Goal: Information Seeking & Learning: Find contact information

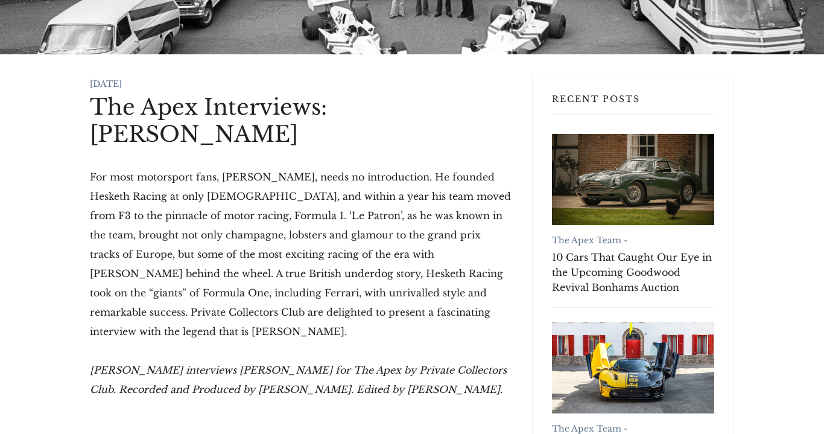
scroll to position [181, 0]
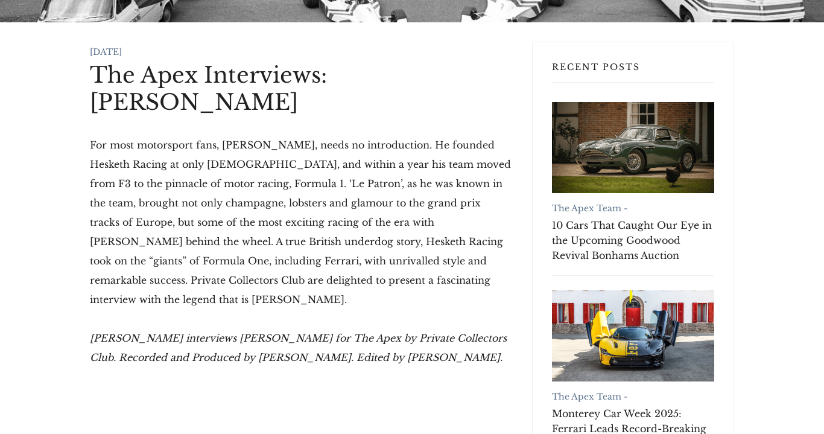
click at [269, 208] on p "For most motorsport fans, [PERSON_NAME], needs no introduction. He founded Hesk…" at bounding box center [301, 222] width 423 height 174
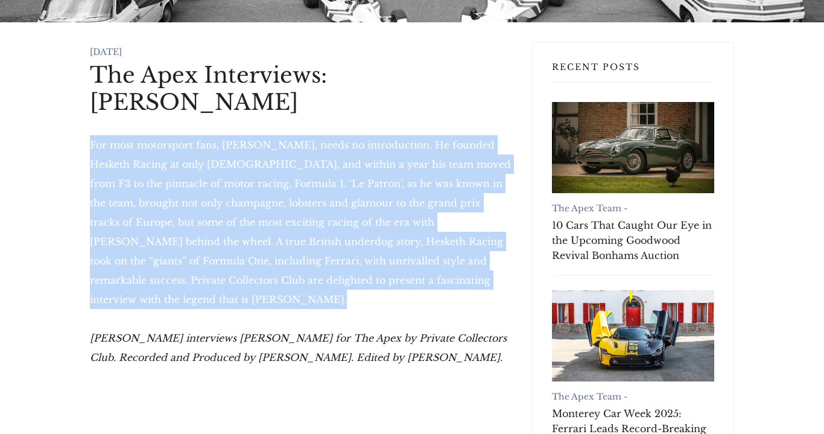
click at [269, 208] on p "For most motorsport fans, [PERSON_NAME], needs no introduction. He founded Hesk…" at bounding box center [301, 222] width 423 height 174
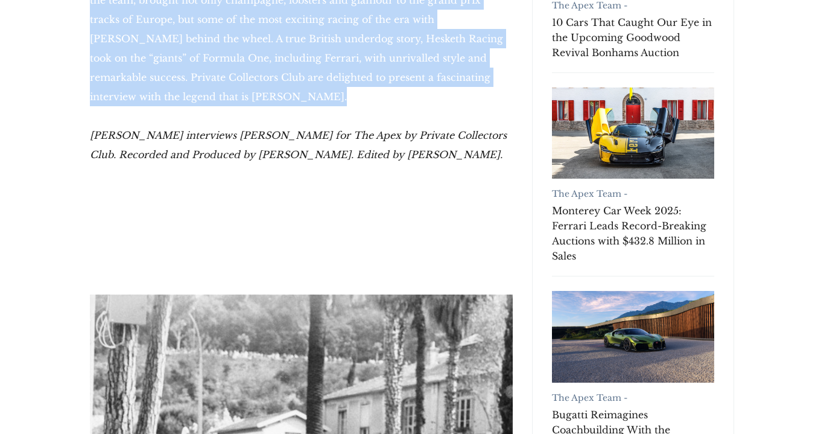
click at [299, 104] on p "For most motorsport fans, [PERSON_NAME], needs no introduction. He founded Hesk…" at bounding box center [301, 19] width 423 height 174
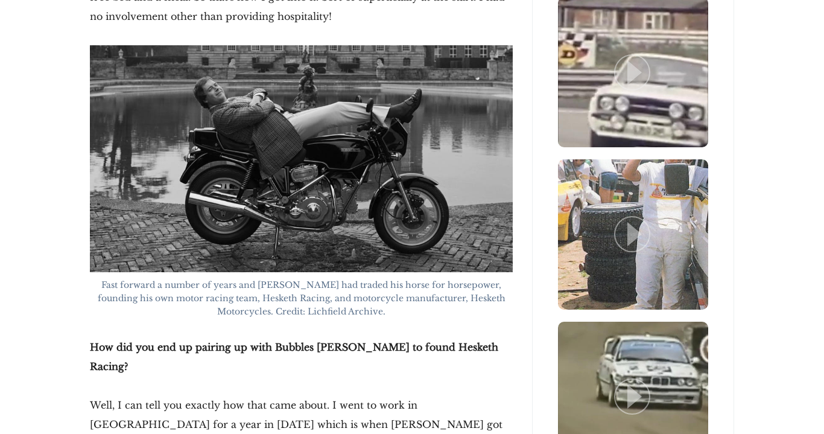
scroll to position [2337, 0]
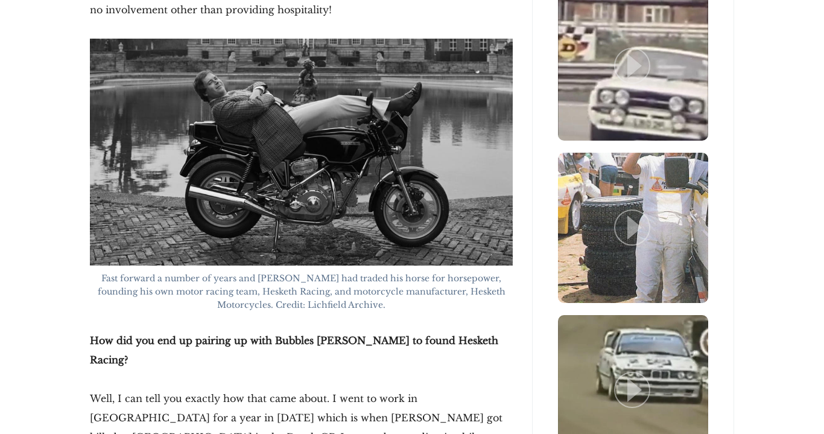
click at [277, 272] on figcaption "Fast forward a number of years and [PERSON_NAME] had traded his horse for horse…" at bounding box center [301, 292] width 423 height 40
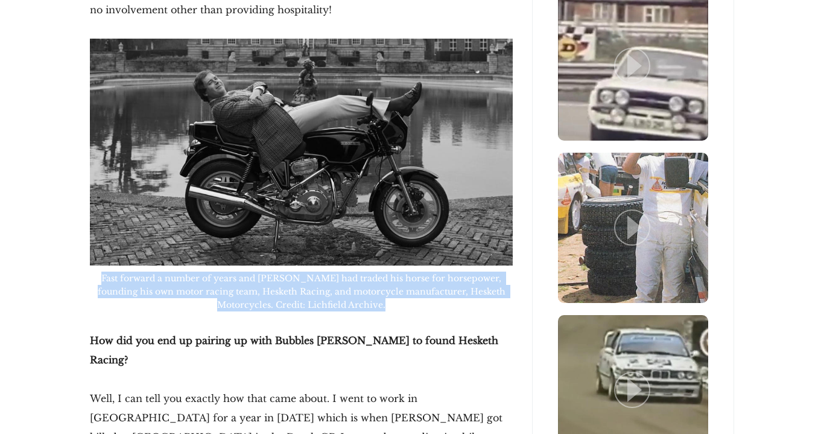
click at [277, 272] on figcaption "Fast forward a number of years and [PERSON_NAME] had traded his horse for horse…" at bounding box center [301, 292] width 423 height 40
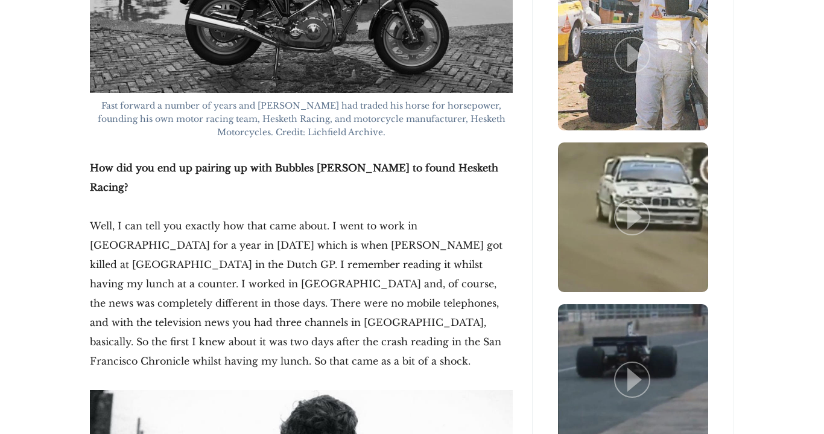
scroll to position [2504, 0]
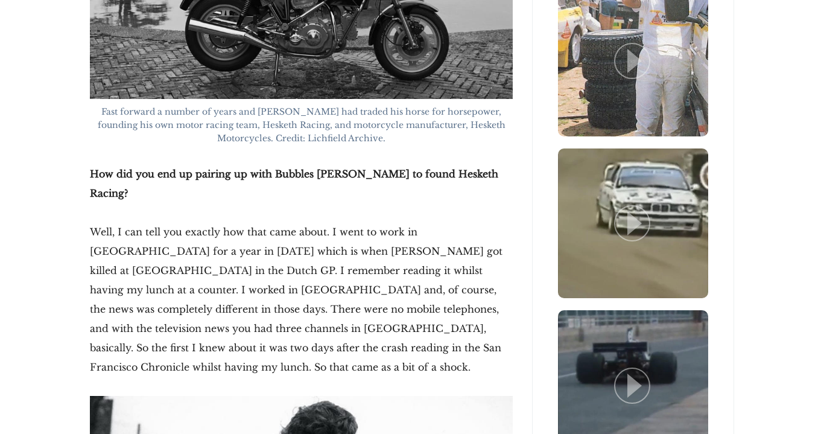
click at [277, 233] on p "Well, I can tell you exactly how that came about. I went to work in [GEOGRAPHIC…" at bounding box center [301, 299] width 423 height 154
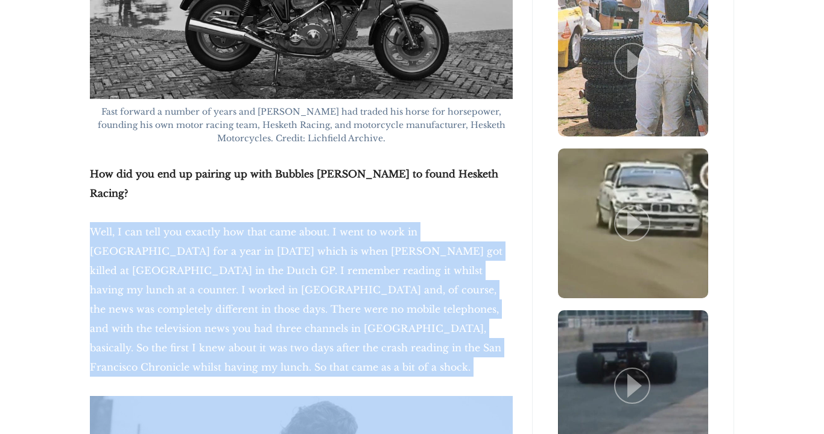
click at [277, 233] on p "Well, I can tell you exactly how that came about. I went to work in [GEOGRAPHIC…" at bounding box center [301, 299] width 423 height 154
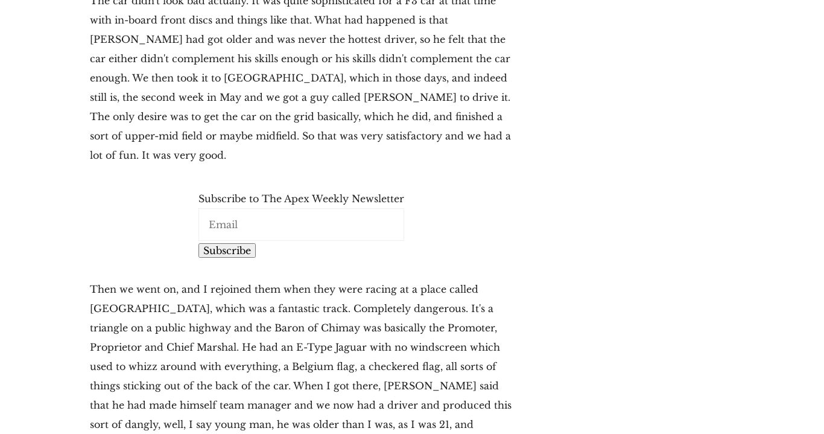
scroll to position [3750, 0]
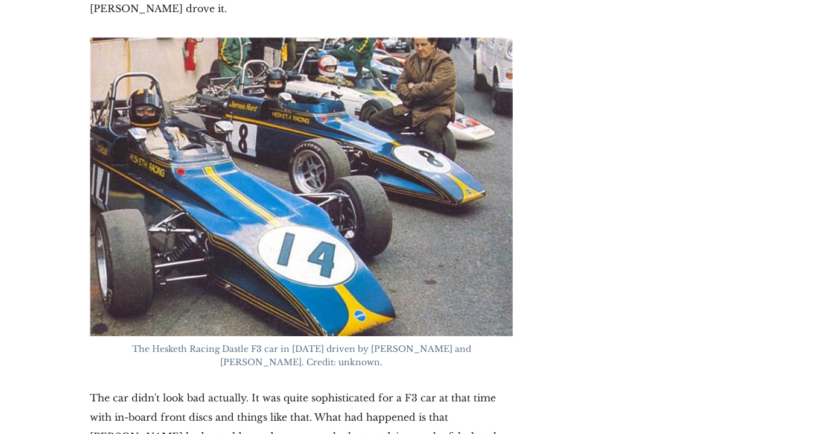
click at [277, 342] on figcaption "The Hesketh Racing Dastle F3 car in [DATE] driven by [PERSON_NAME] and [PERSON_…" at bounding box center [301, 355] width 423 height 27
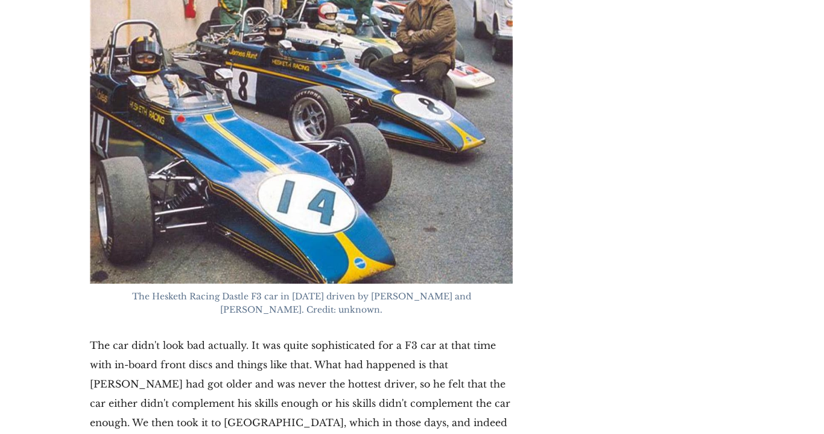
scroll to position [3803, 0]
click at [300, 335] on p "The car didn't look bad actually. It was quite sophisticated for a F3 car at th…" at bounding box center [301, 422] width 423 height 174
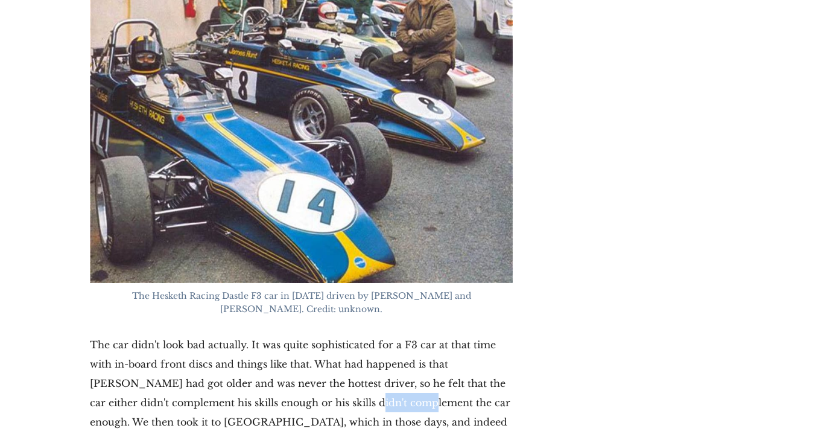
click at [300, 335] on p "The car didn't look bad actually. It was quite sophisticated for a F3 car at th…" at bounding box center [301, 422] width 423 height 174
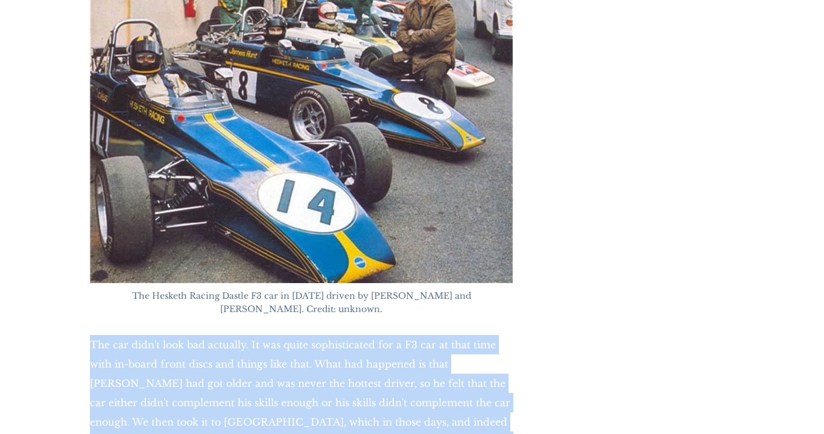
click at [300, 335] on p "The car didn't look bad actually. It was quite sophisticated for a F3 car at th…" at bounding box center [301, 422] width 423 height 174
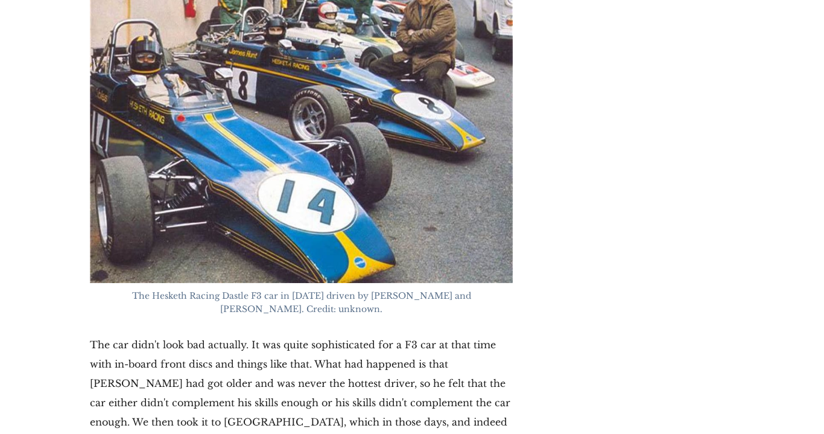
click at [300, 335] on p "The car didn't look bad actually. It was quite sophisticated for a F3 car at th…" at bounding box center [301, 422] width 423 height 174
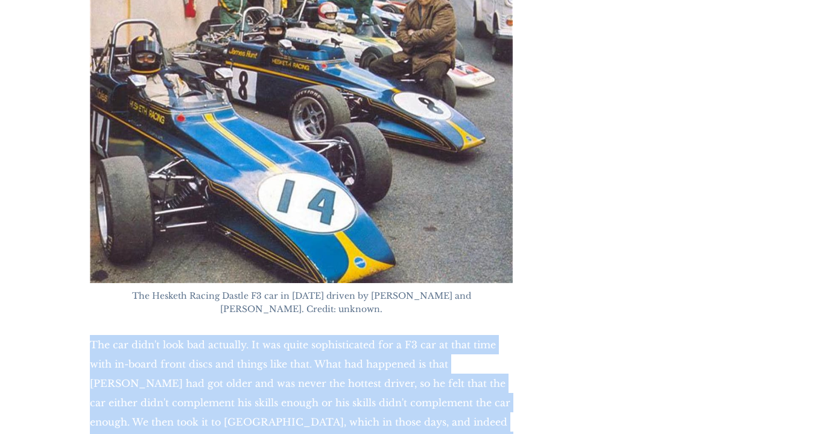
click at [300, 335] on p "The car didn't look bad actually. It was quite sophisticated for a F3 car at th…" at bounding box center [301, 422] width 423 height 174
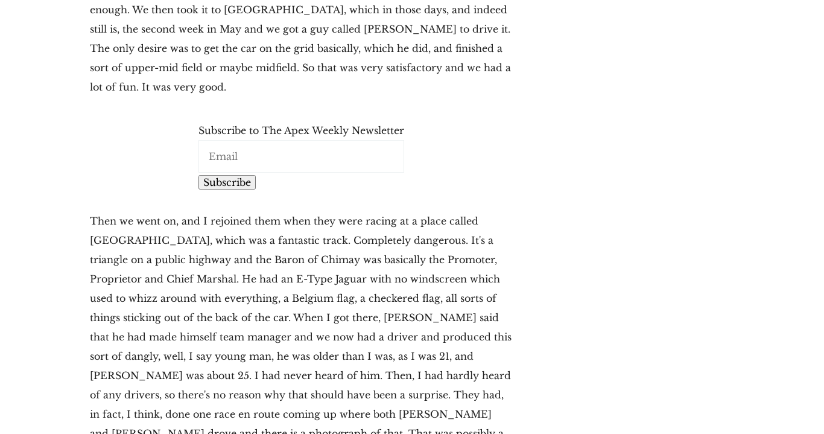
scroll to position [4214, 0]
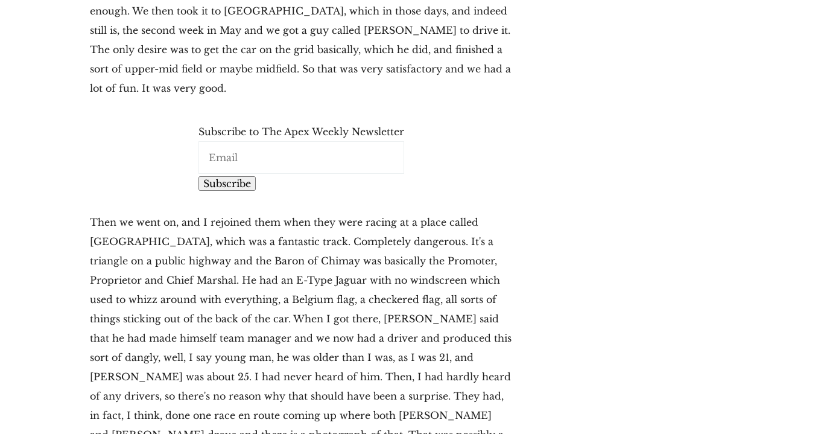
click at [289, 212] on p "Then we went on, and I rejoined them when they were racing at a place called [G…" at bounding box center [301, 337] width 423 height 251
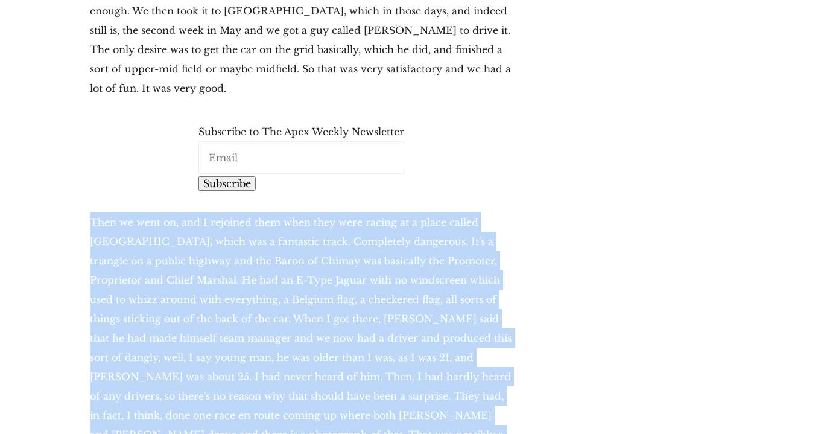
click at [289, 212] on p "Then we went on, and I rejoined them when they were racing at a place called [G…" at bounding box center [301, 337] width 423 height 251
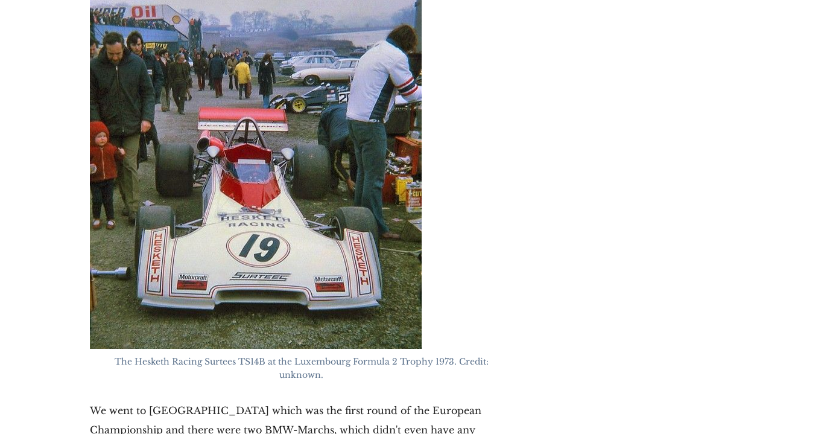
scroll to position [6789, 0]
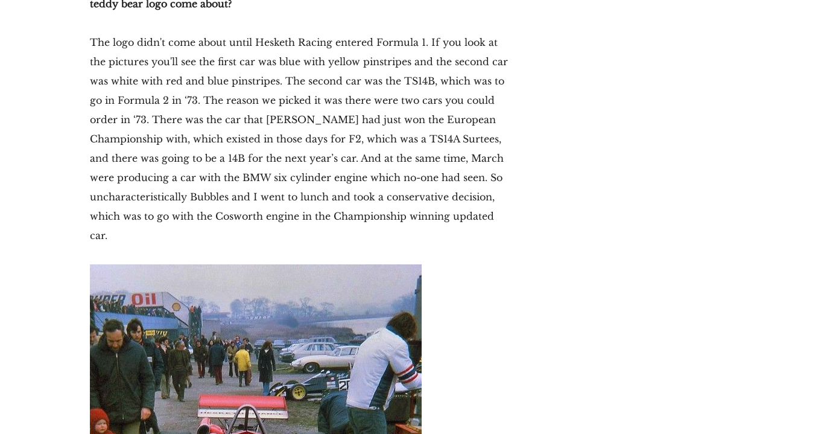
drag, startPoint x: 208, startPoint y: 352, endPoint x: 228, endPoint y: 352, distance: 20.5
copy span "Surtees"
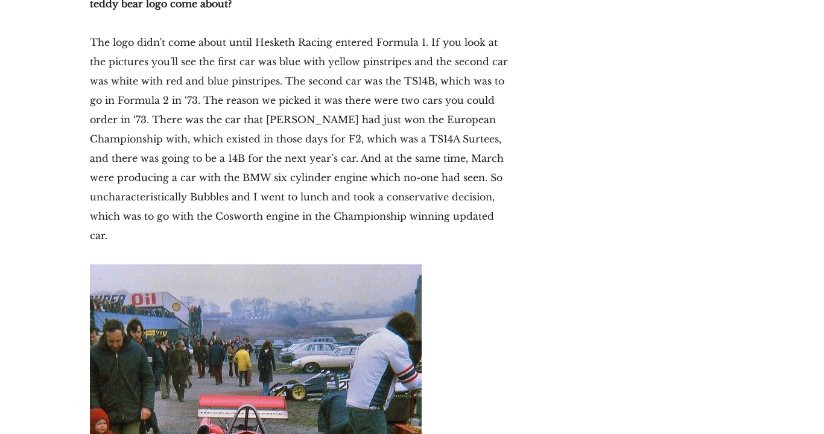
drag, startPoint x: 209, startPoint y: 348, endPoint x: 240, endPoint y: 348, distance: 30.8
copy span "Surtees TS14B"
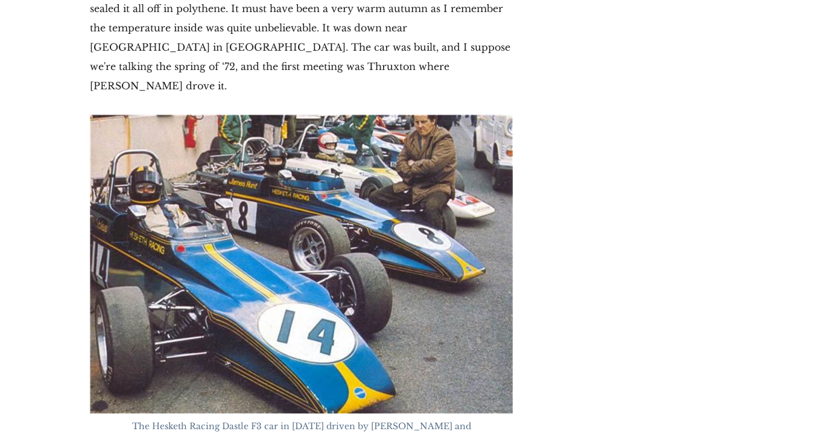
scroll to position [3682, 0]
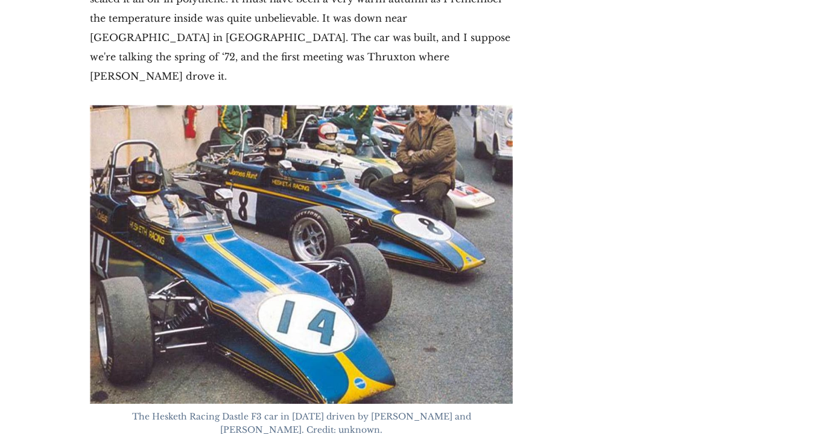
click at [197, 411] on span "The Hesketh Racing Dastle F3 car in [DATE] driven by [PERSON_NAME] and [PERSON_…" at bounding box center [303, 423] width 342 height 24
drag, startPoint x: 197, startPoint y: 288, endPoint x: 224, endPoint y: 289, distance: 26.6
click at [224, 411] on span "The Hesketh Racing Dastle F3 car in [DATE] driven by [PERSON_NAME] and [PERSON_…" at bounding box center [303, 423] width 342 height 24
copy span "Dastle F3"
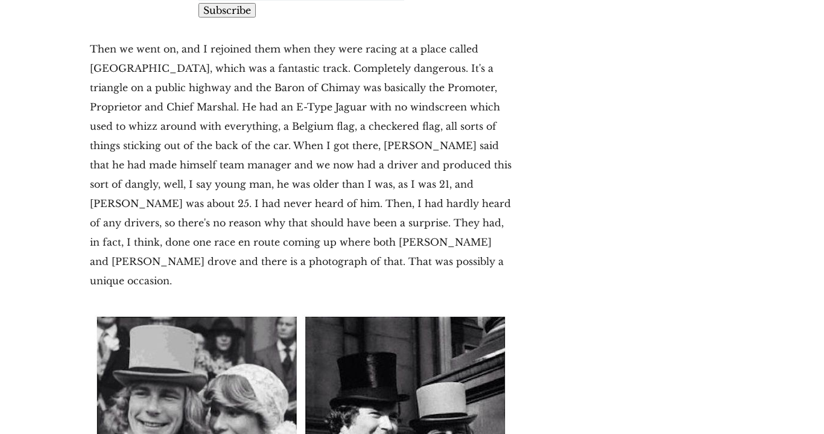
click at [323, 89] on p "Then we went on, and I rejoined them when they were racing at a place called [G…" at bounding box center [301, 164] width 423 height 251
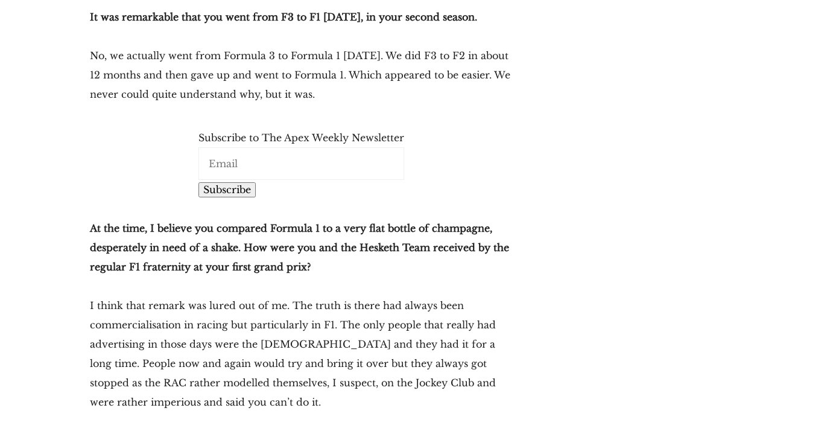
scroll to position [8722, 0]
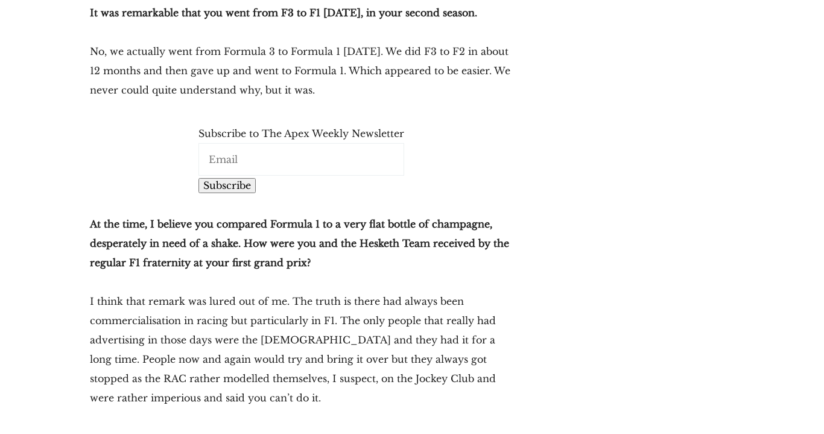
drag, startPoint x: 70, startPoint y: 303, endPoint x: 524, endPoint y: 157, distance: 477.3
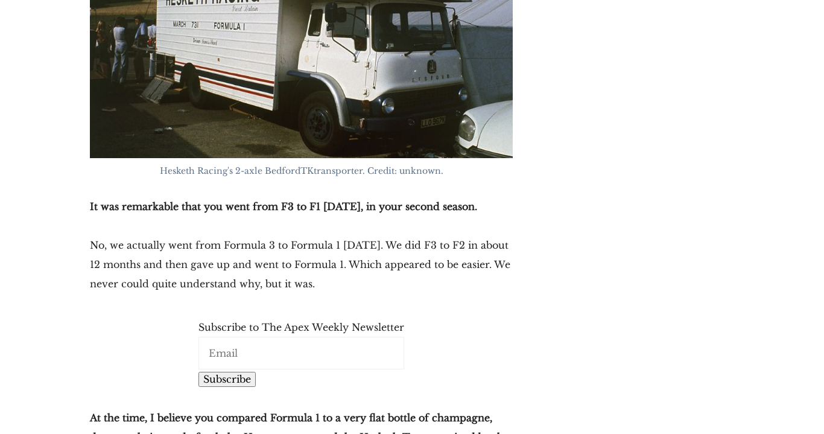
scroll to position [8524, 0]
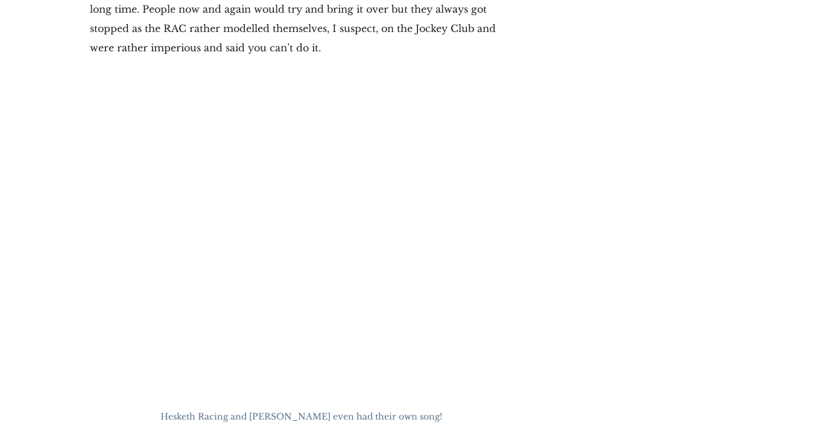
scroll to position [9072, 0]
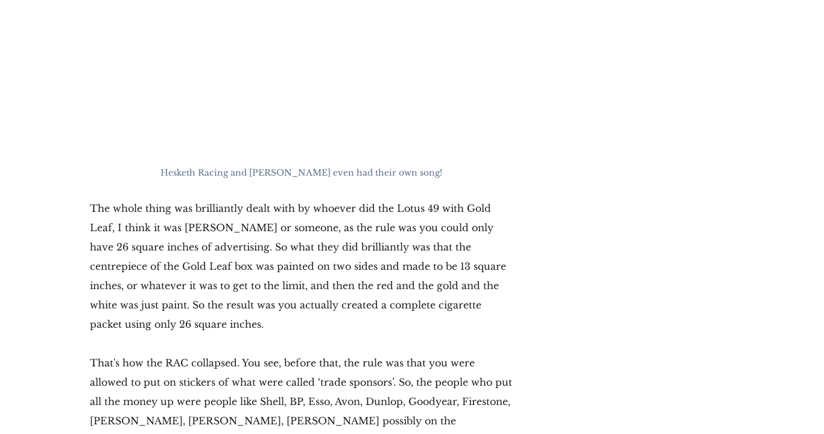
scroll to position [9315, 0]
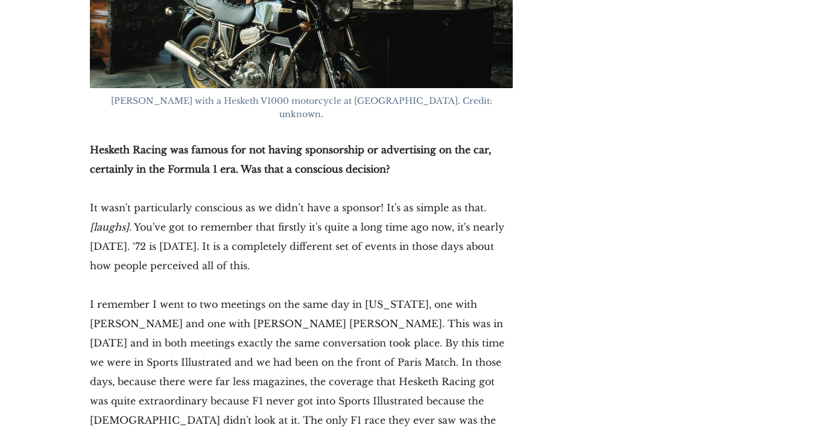
scroll to position [9967, 0]
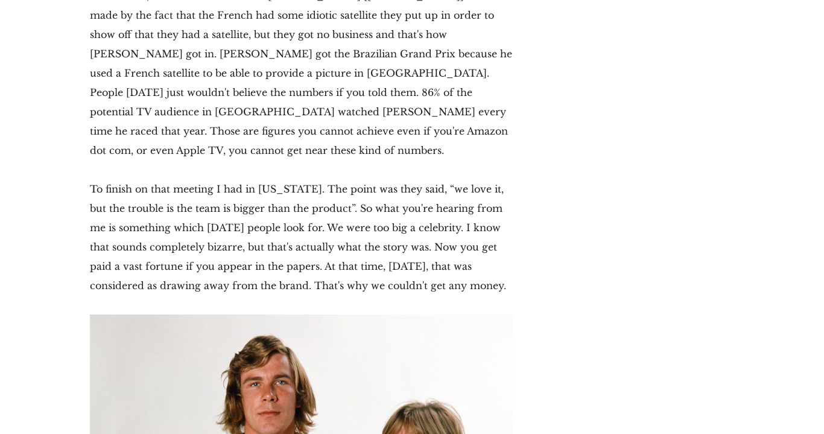
scroll to position [10842, 0]
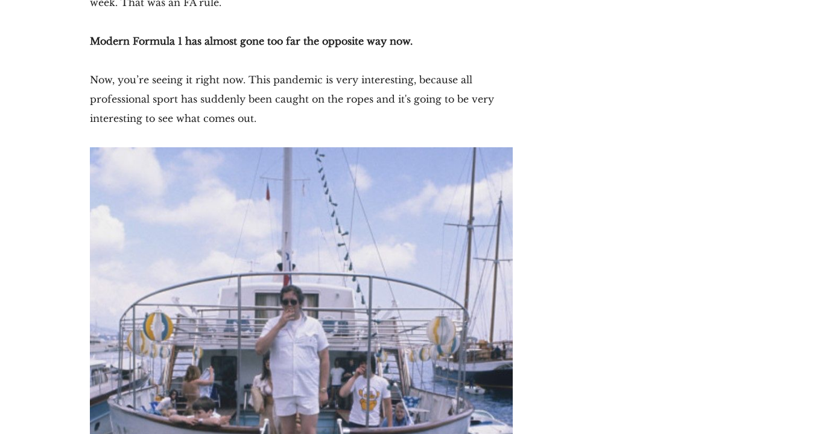
scroll to position [11890, 0]
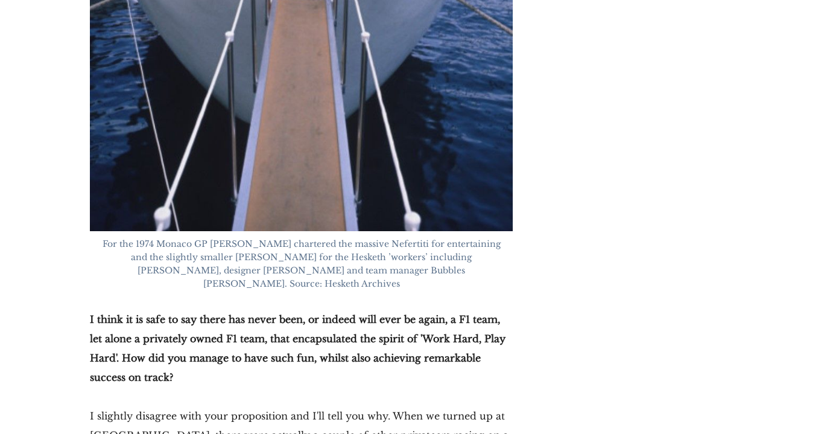
scroll to position [12377, 0]
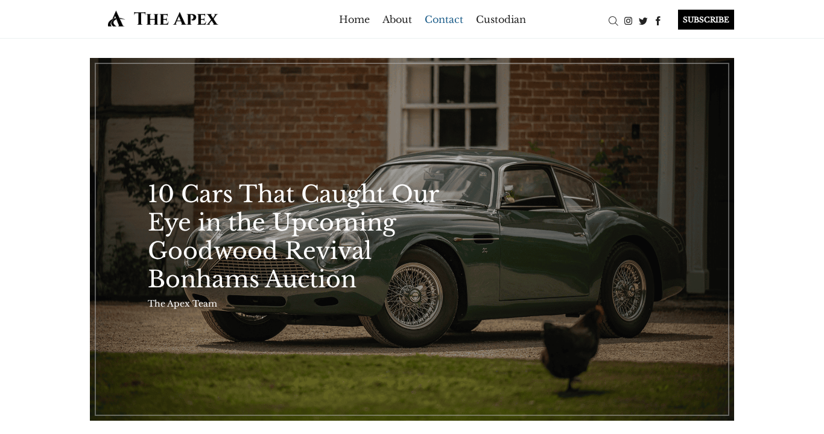
click at [445, 25] on link "Contact" at bounding box center [444, 19] width 39 height 19
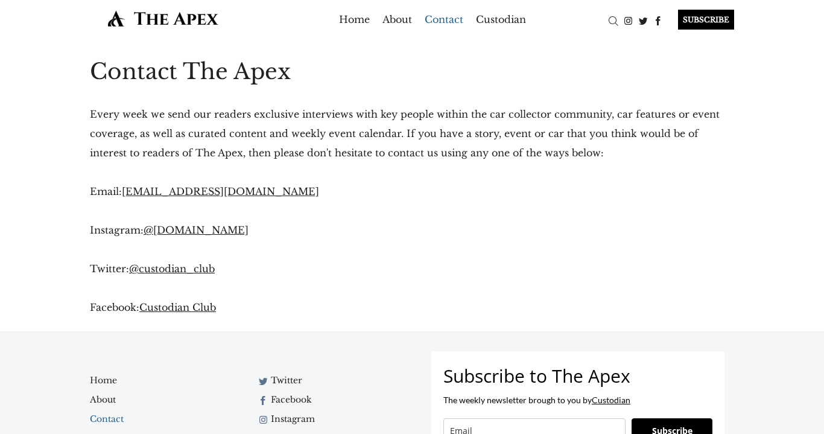
scroll to position [6, 0]
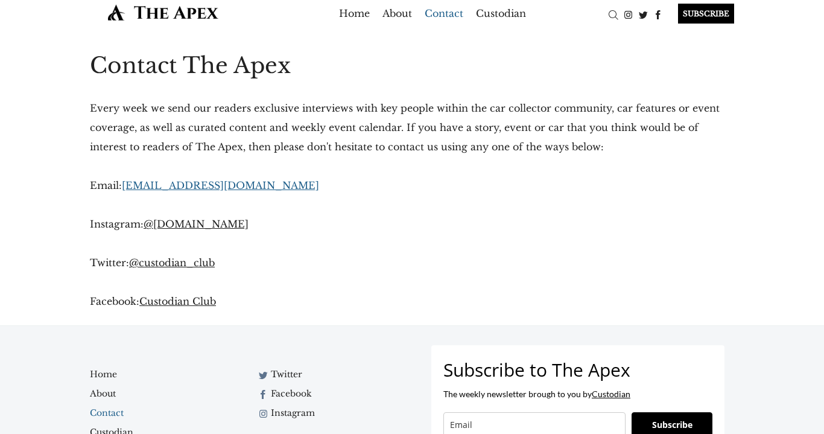
click at [200, 190] on link "apex@custodian.club" at bounding box center [220, 185] width 197 height 12
click at [168, 183] on link "apex@custodian.club" at bounding box center [220, 185] width 197 height 12
